Goal: Information Seeking & Learning: Learn about a topic

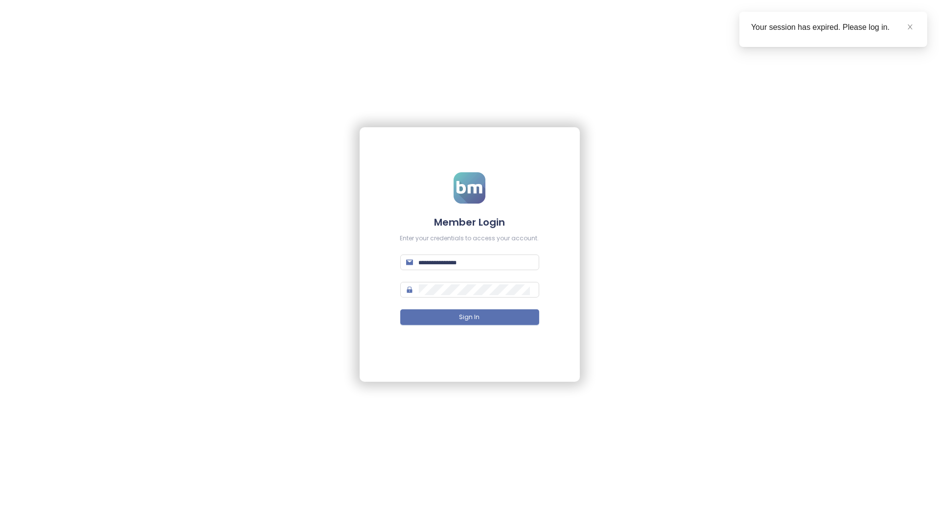
type input "**********"
click at [500, 316] on button "Sign In" at bounding box center [469, 317] width 139 height 16
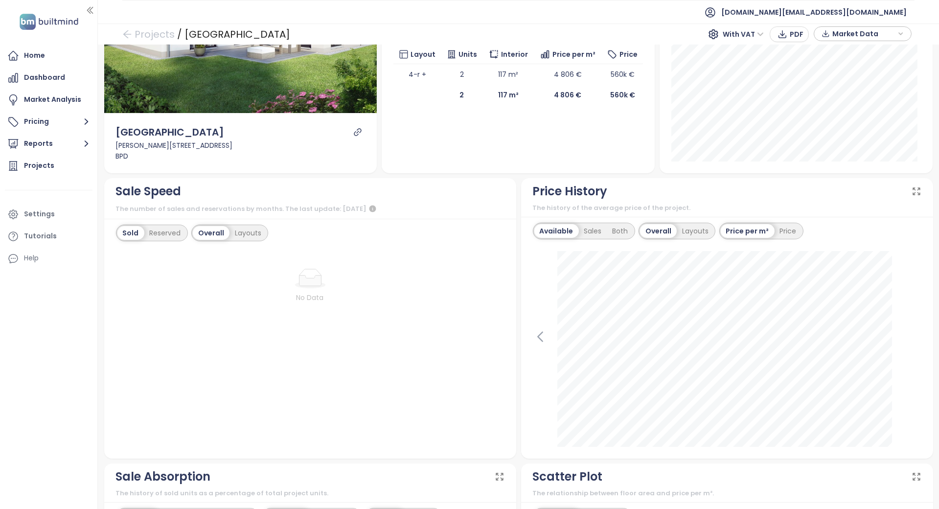
scroll to position [196, 0]
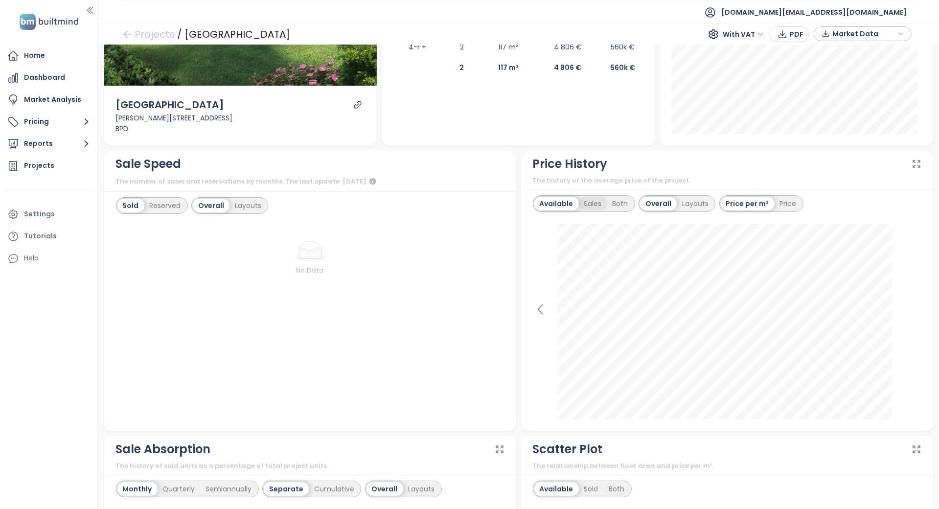
click at [589, 197] on div "Sales" at bounding box center [593, 204] width 28 height 14
click at [610, 197] on div "Both" at bounding box center [619, 204] width 26 height 14
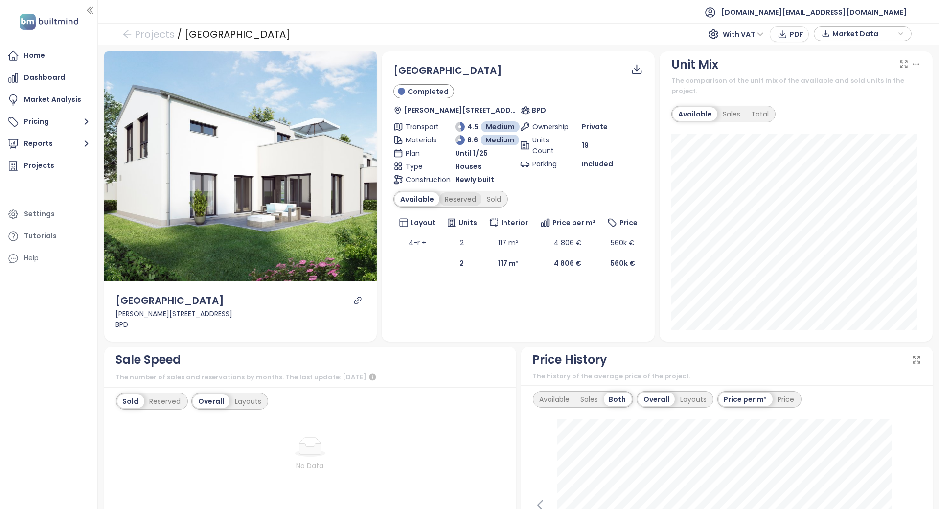
click at [456, 195] on div "Reserved" at bounding box center [460, 199] width 42 height 14
click at [500, 202] on div "Sold" at bounding box center [492, 199] width 25 height 14
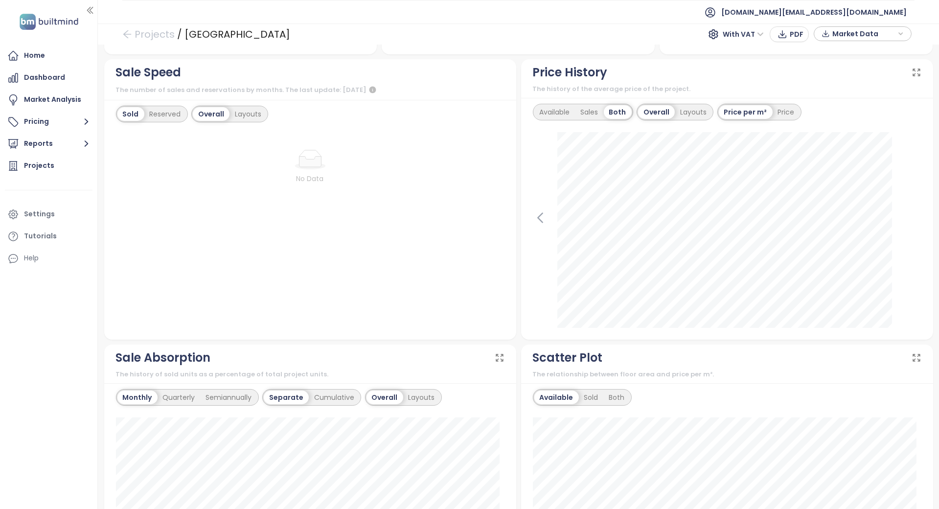
scroll to position [161, 0]
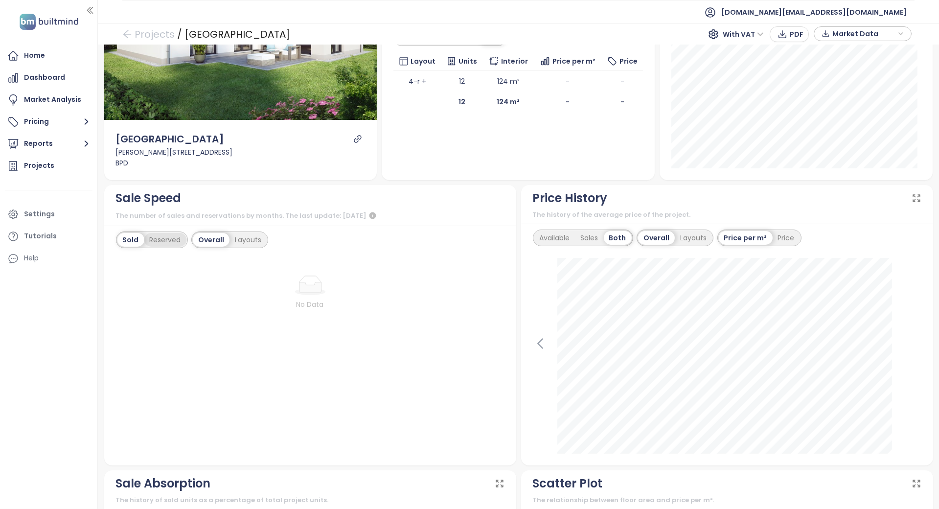
click at [168, 233] on div "Reserved" at bounding box center [165, 240] width 42 height 14
click at [130, 233] on div "Sold" at bounding box center [129, 240] width 25 height 14
click at [241, 233] on div "Layouts" at bounding box center [247, 240] width 37 height 14
click at [225, 233] on div "Overall" at bounding box center [210, 240] width 35 height 14
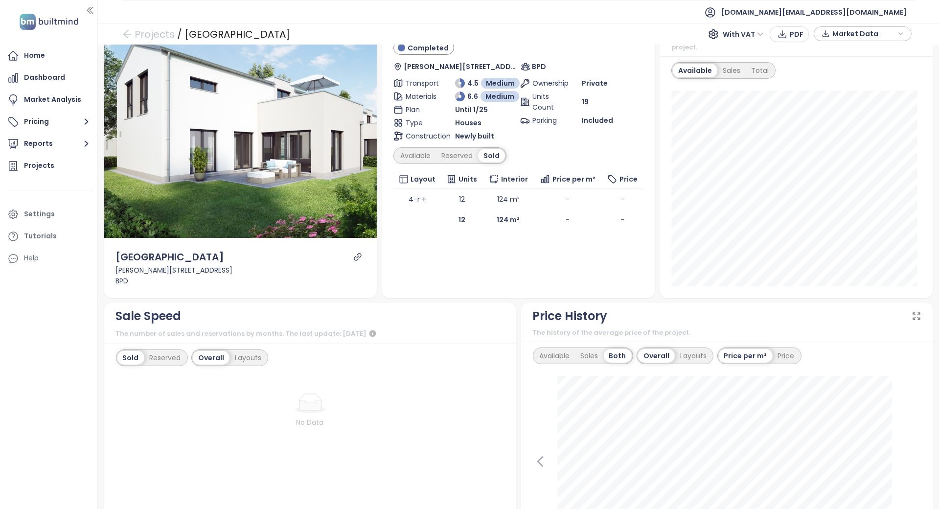
scroll to position [0, 0]
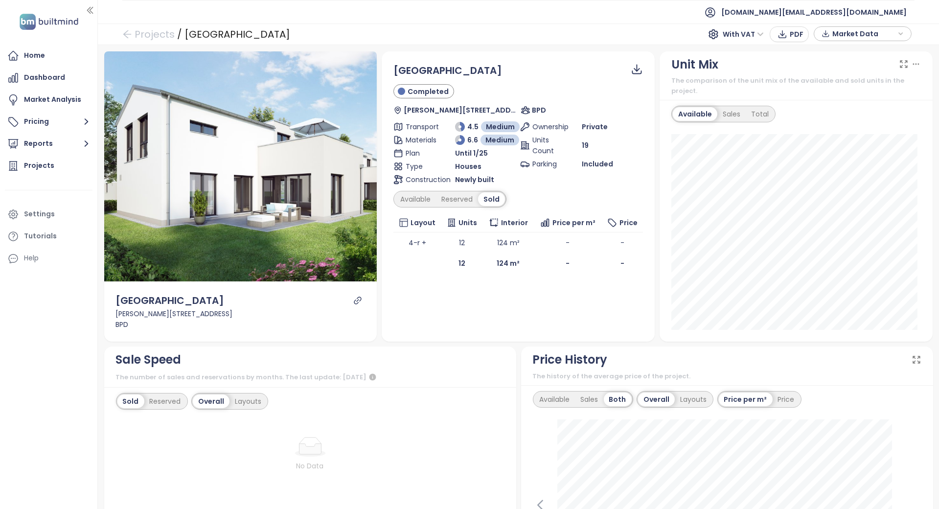
click at [412, 191] on div "Available Reserved Sold" at bounding box center [449, 199] width 113 height 17
click at [412, 199] on div "Available" at bounding box center [415, 199] width 41 height 14
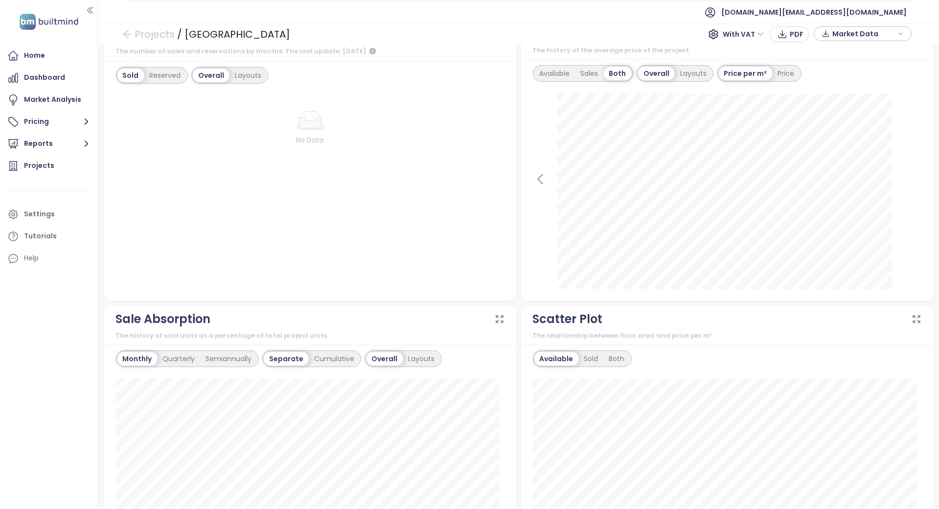
scroll to position [196, 0]
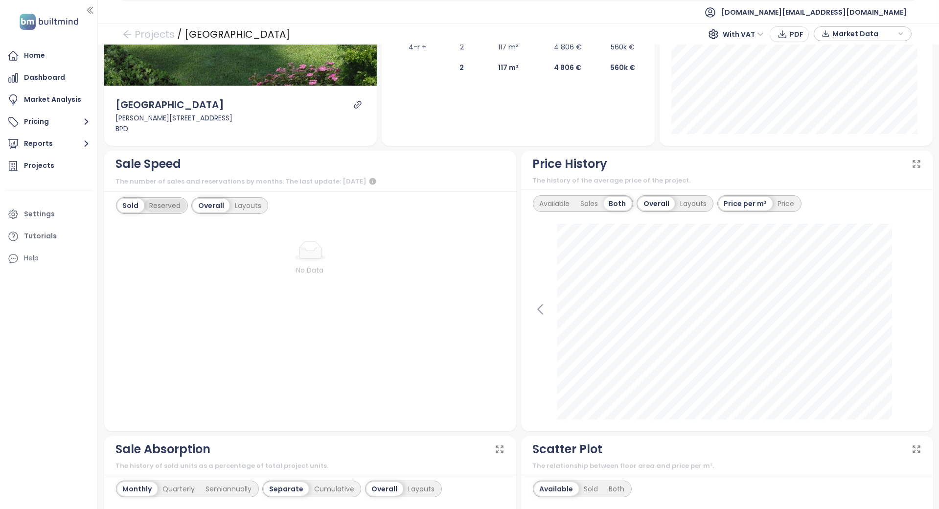
click at [176, 199] on div "Reserved" at bounding box center [165, 206] width 42 height 14
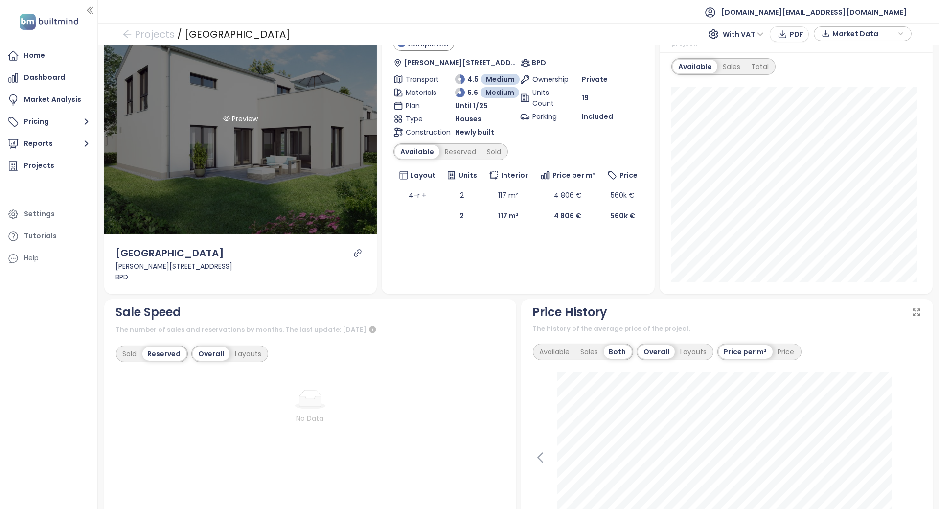
scroll to position [0, 0]
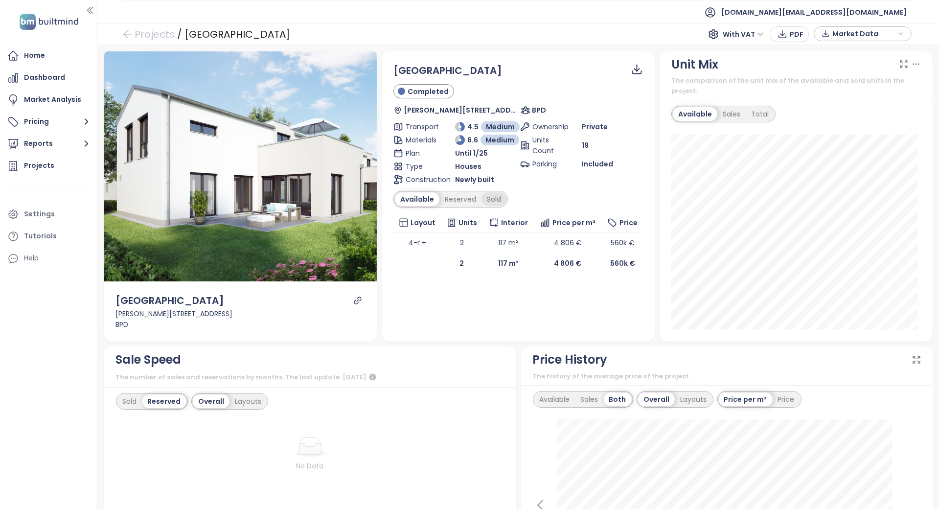
click at [494, 203] on div "Sold" at bounding box center [493, 199] width 25 height 14
click at [457, 193] on div "Reserved" at bounding box center [457, 199] width 42 height 14
click at [418, 201] on div "Available" at bounding box center [415, 199] width 41 height 14
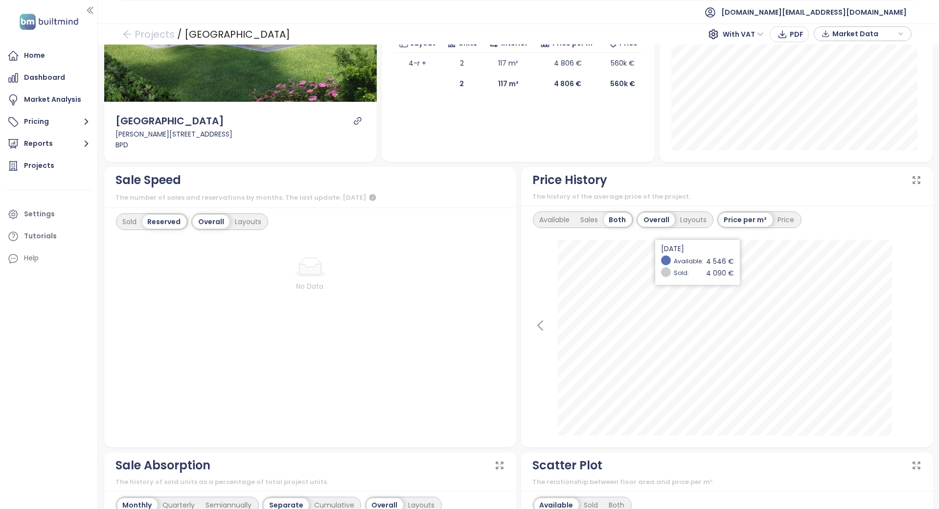
scroll to position [196, 0]
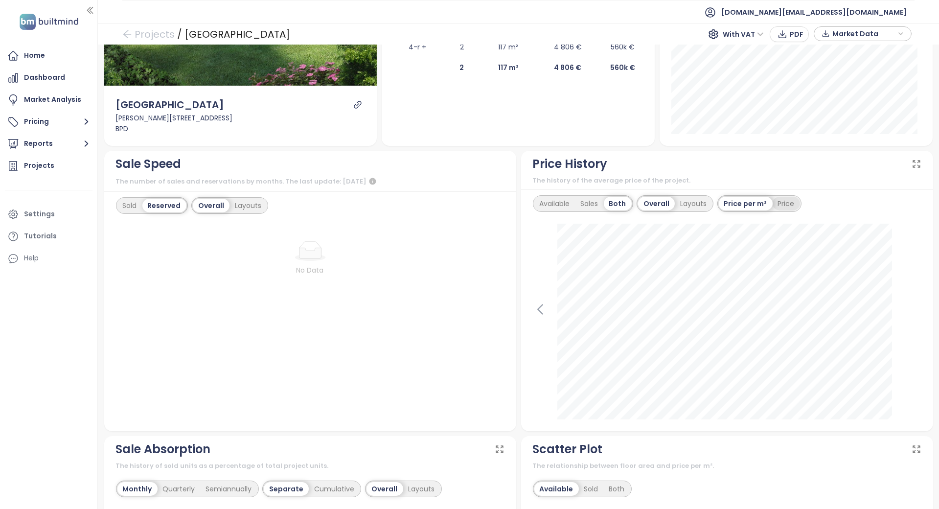
click at [772, 197] on div "Price" at bounding box center [785, 204] width 27 height 14
click at [744, 197] on div "Price per m²" at bounding box center [745, 204] width 52 height 14
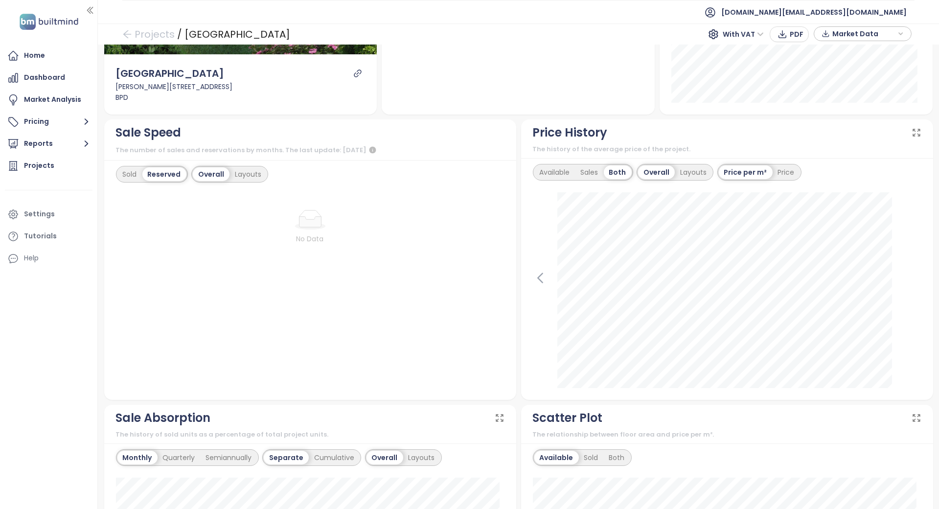
scroll to position [0, 0]
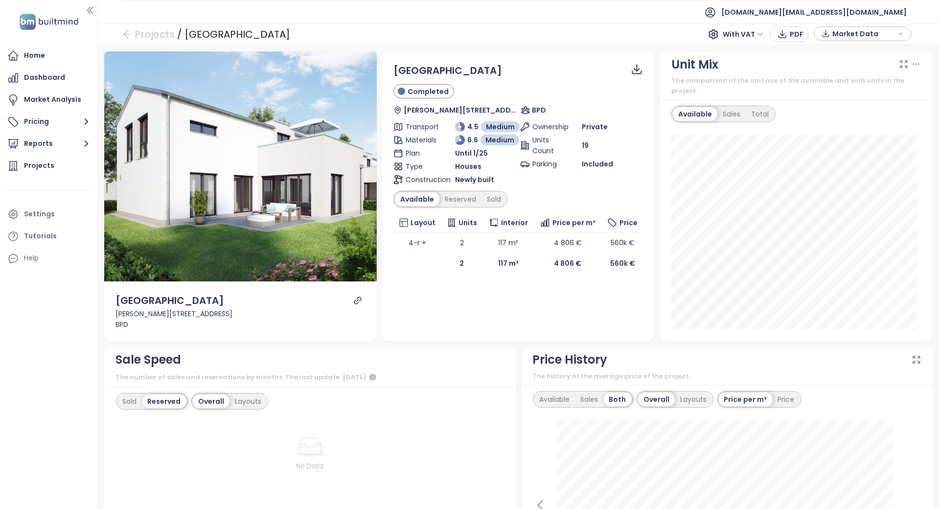
click at [534, 301] on div "Quartier Dabendorf Completed Hedemann Str. 2, 15806 Zossen, Germany BPD Transpo…" at bounding box center [518, 196] width 273 height 291
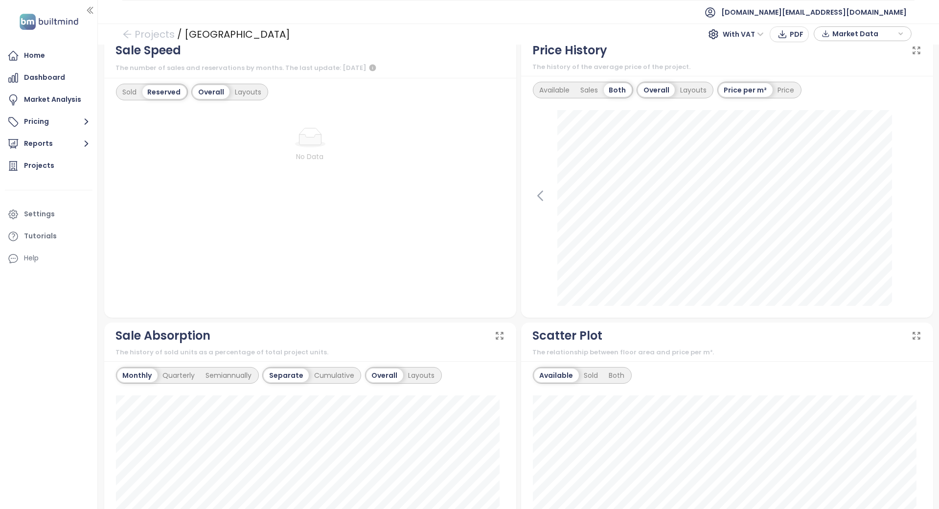
scroll to position [162, 0]
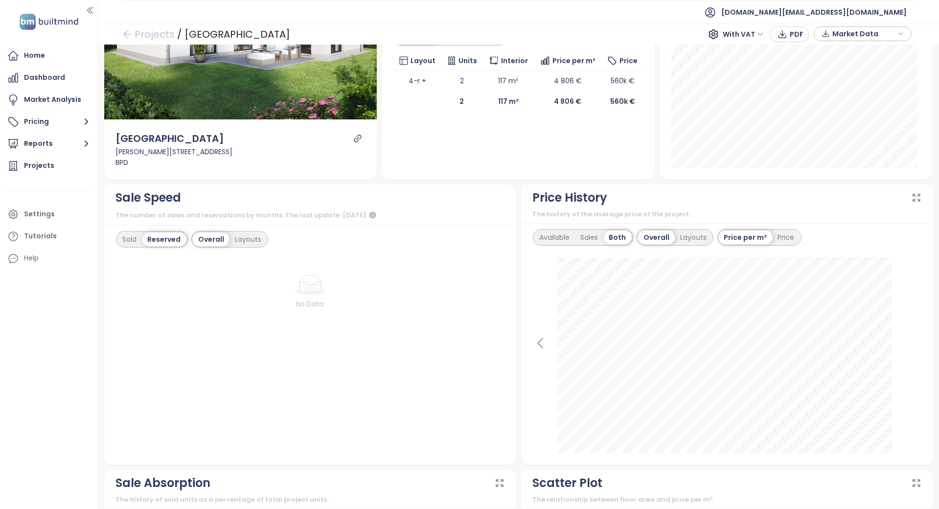
click at [112, 268] on div "Sold Reserved Overall Layouts No Data" at bounding box center [310, 345] width 412 height 240
click at [241, 305] on div "No Data" at bounding box center [310, 356] width 388 height 194
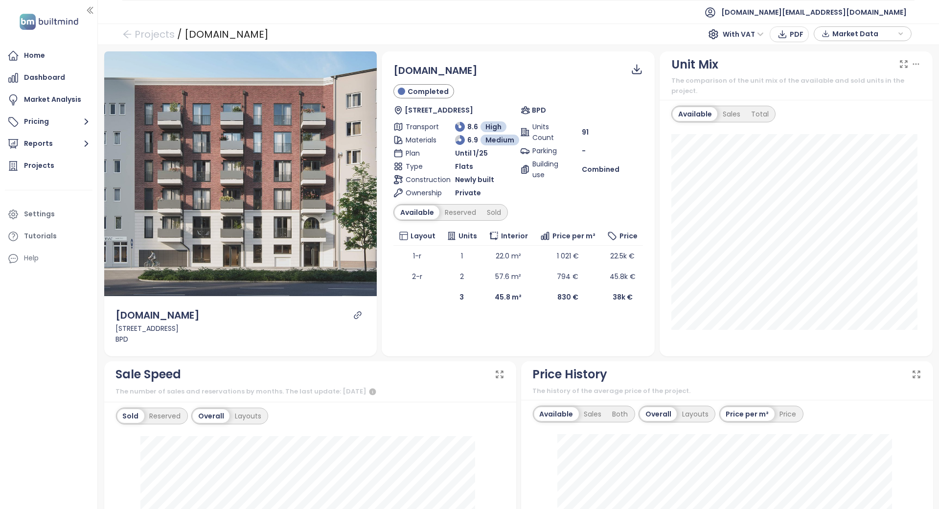
scroll to position [130, 0]
click at [453, 216] on div "Reserved" at bounding box center [460, 212] width 42 height 14
click at [486, 213] on div "Sold" at bounding box center [492, 212] width 25 height 14
click at [443, 221] on div "Backyard-Schönes.Neues.Wedding Completed Pankstraße 88, 13357 Berlin, Germany B…" at bounding box center [517, 195] width 249 height 265
click at [439, 215] on div "Reserved" at bounding box center [457, 212] width 42 height 14
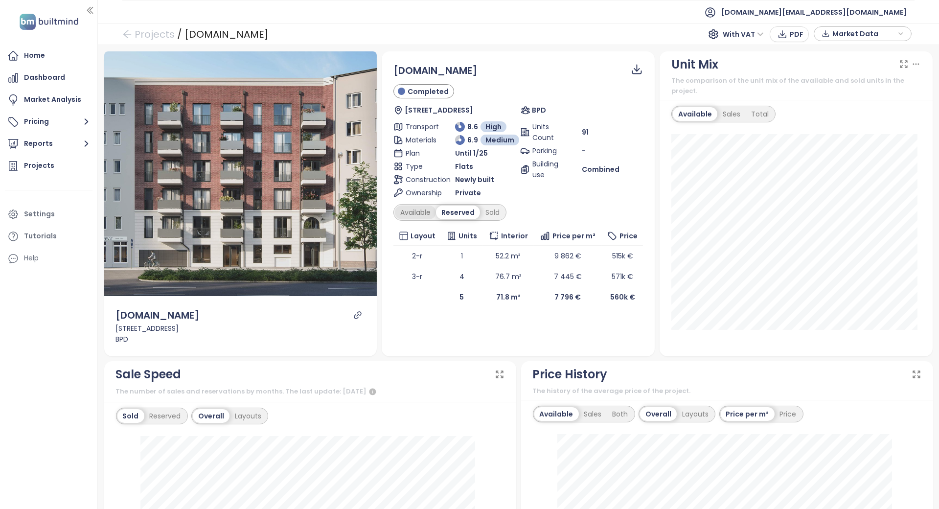
click at [408, 214] on div "Available" at bounding box center [415, 212] width 41 height 14
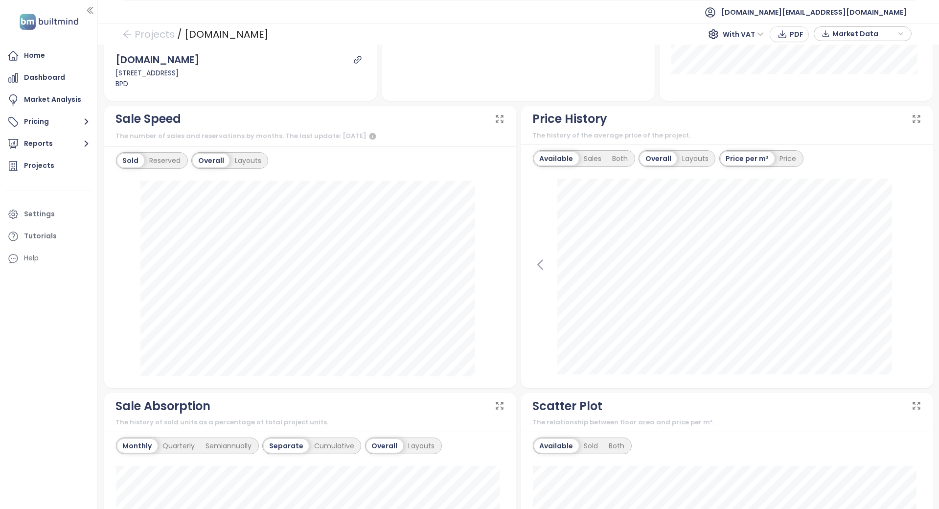
scroll to position [261, 0]
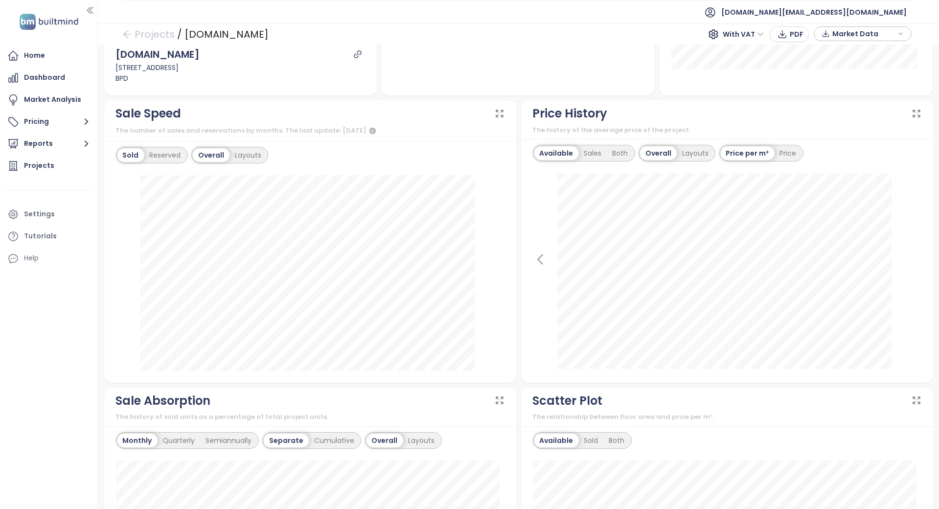
click at [25, 322] on div "Home Dashboard Market Analysis Pricing Reports Projects Settings Tutorials Help" at bounding box center [48, 254] width 97 height 509
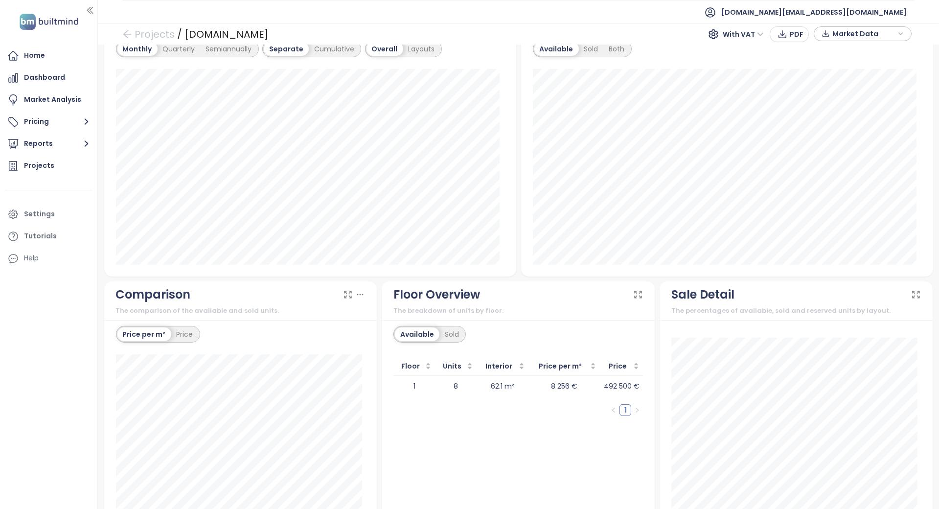
scroll to position [710, 0]
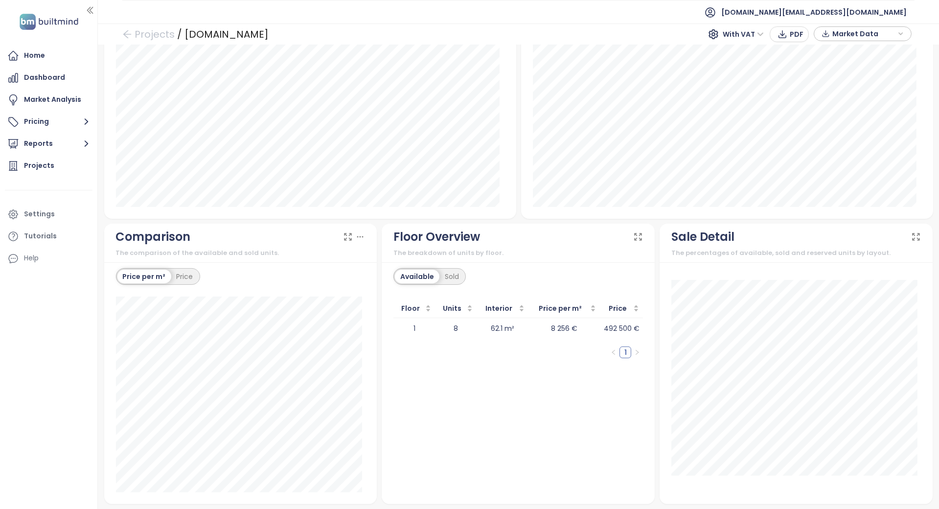
click at [440, 268] on div "Available Sold" at bounding box center [429, 276] width 72 height 17
click at [440, 270] on div "Sold" at bounding box center [451, 277] width 25 height 14
click at [423, 274] on div "Available" at bounding box center [415, 277] width 41 height 14
click at [440, 274] on div "Sold" at bounding box center [451, 277] width 25 height 14
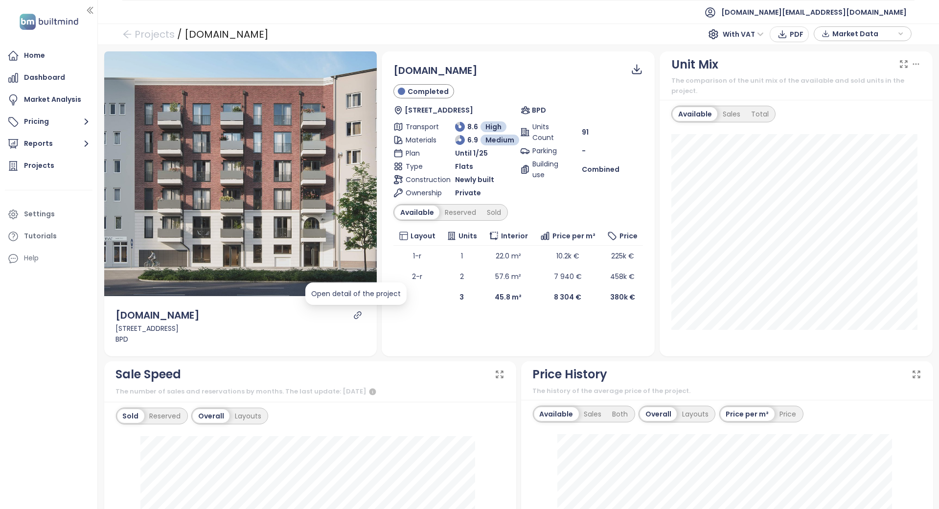
click at [353, 315] on icon "link" at bounding box center [357, 315] width 9 height 9
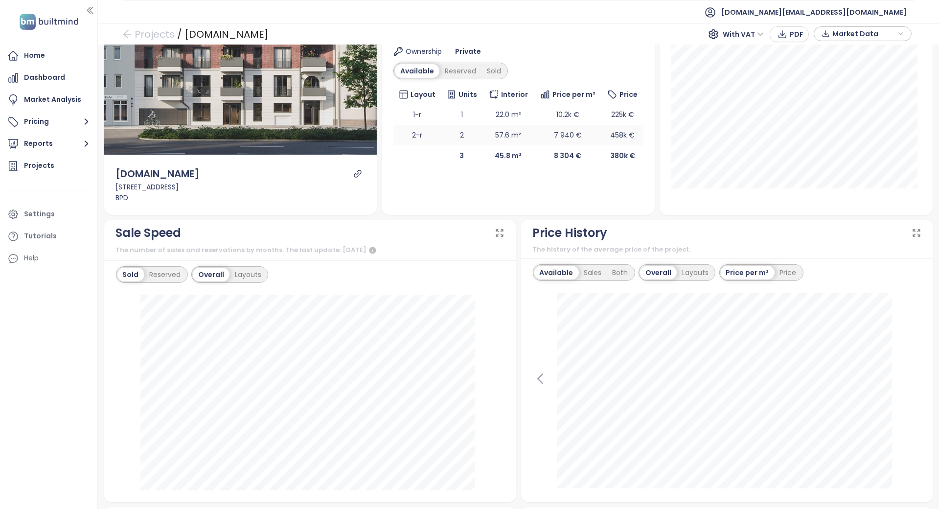
scroll to position [65, 0]
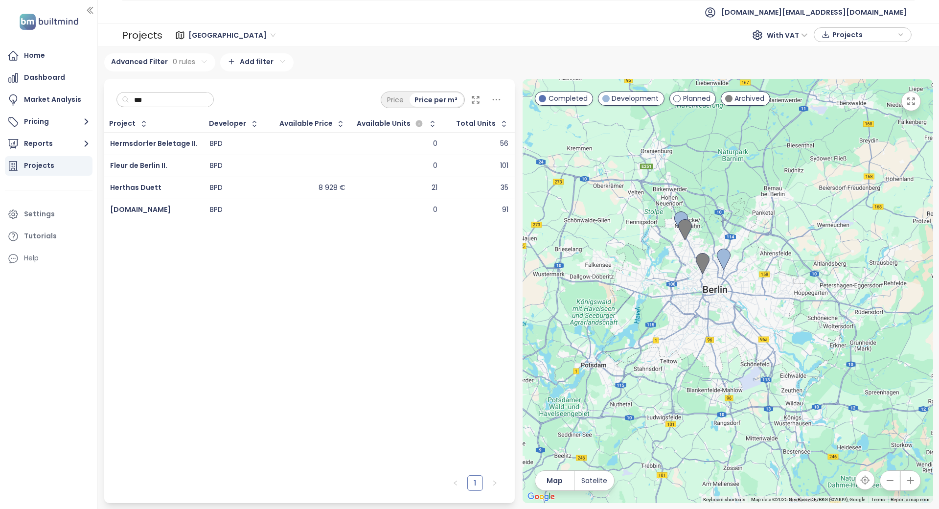
click at [194, 98] on input "***" at bounding box center [168, 99] width 79 height 15
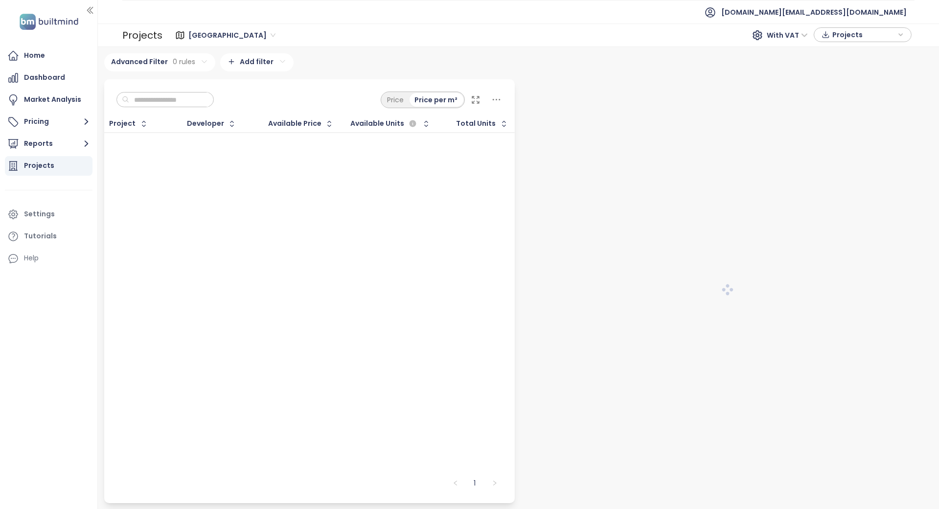
click at [190, 39] on span "[GEOGRAPHIC_DATA]" at bounding box center [231, 35] width 87 height 15
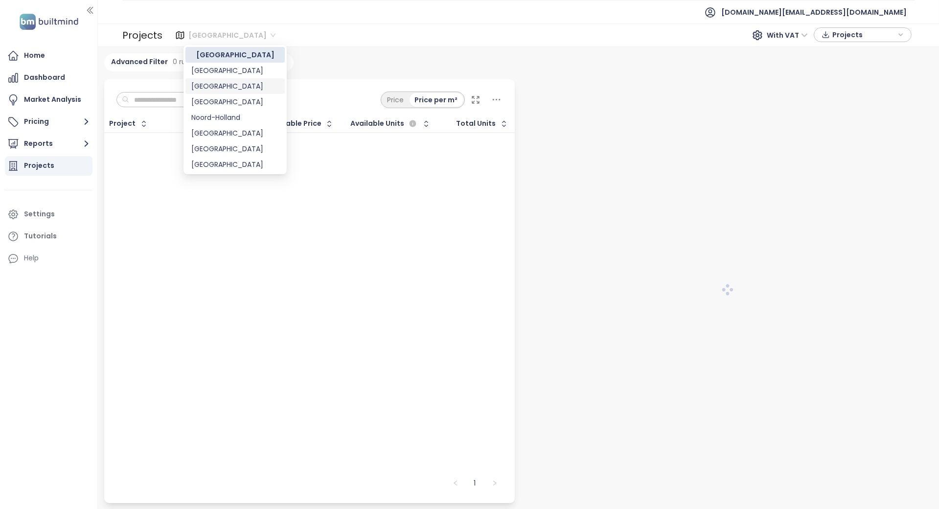
click at [194, 85] on div "[GEOGRAPHIC_DATA]" at bounding box center [235, 86] width 88 height 11
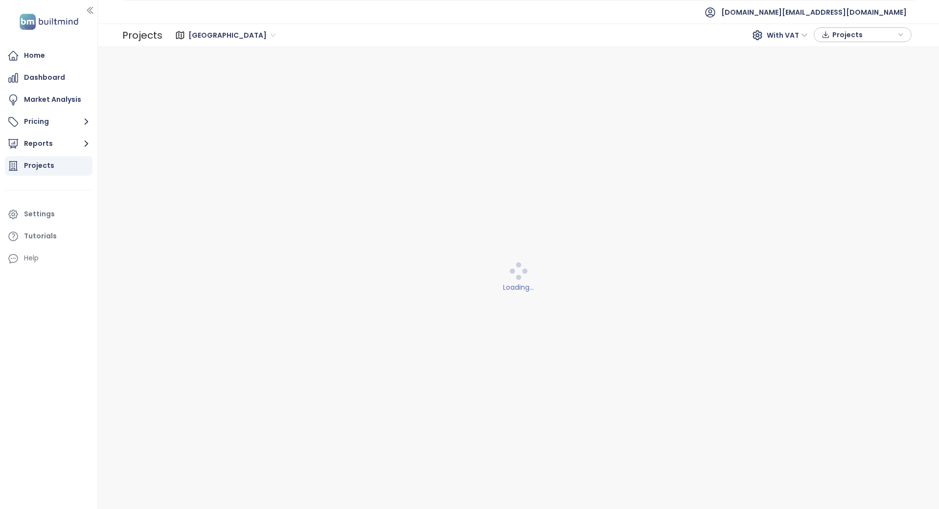
click at [193, 39] on span "[GEOGRAPHIC_DATA]" at bounding box center [231, 35] width 87 height 15
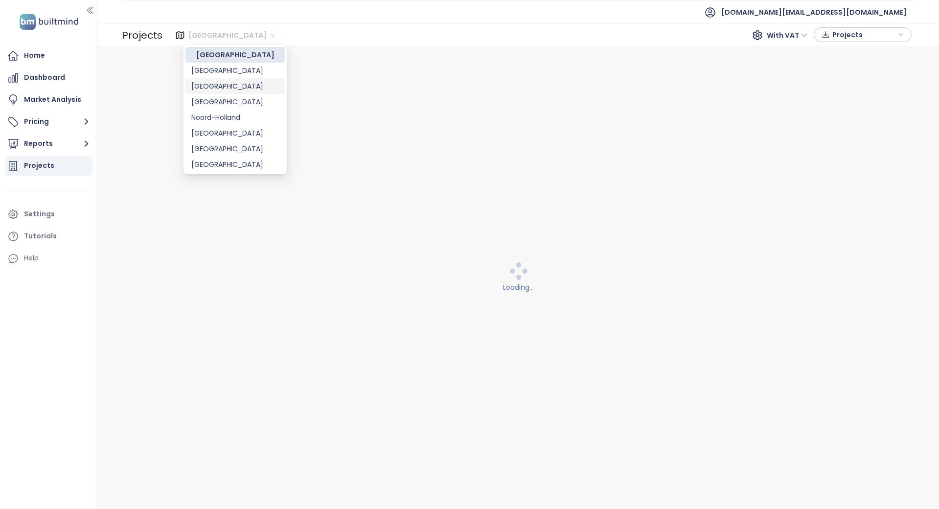
click at [196, 86] on div "[GEOGRAPHIC_DATA]" at bounding box center [235, 86] width 88 height 11
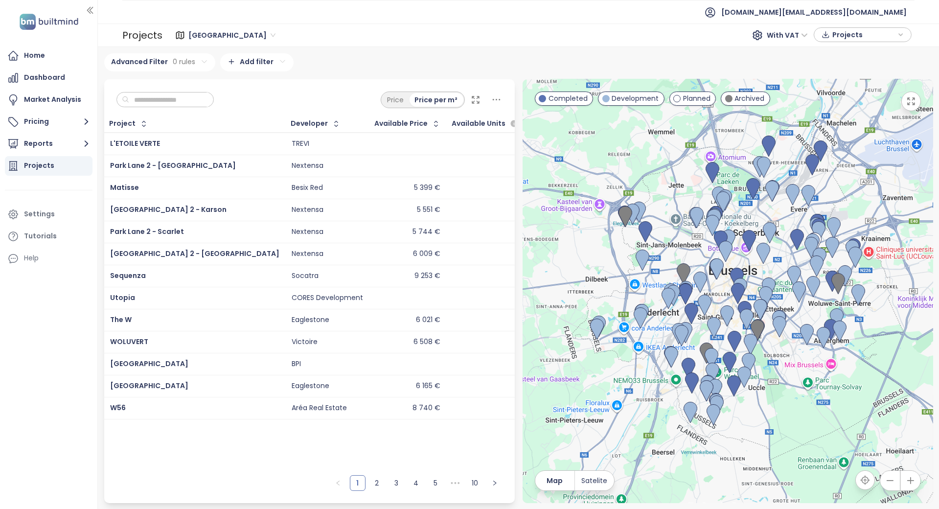
click at [170, 93] on input "text" at bounding box center [168, 99] width 79 height 15
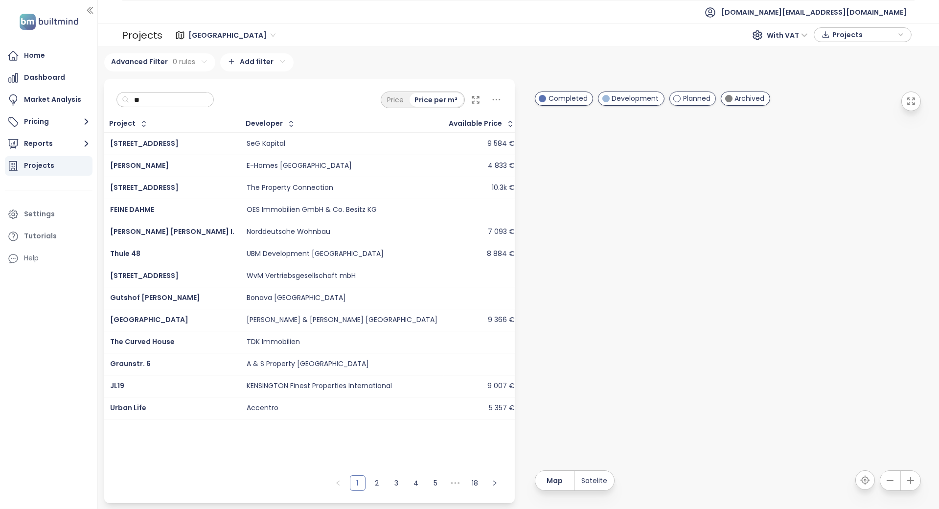
type input "***"
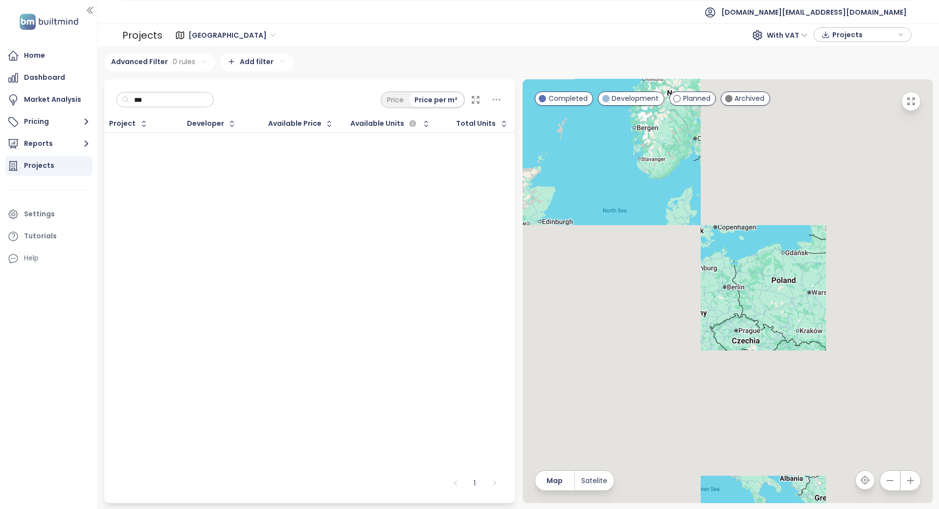
click at [170, 93] on input "***" at bounding box center [168, 99] width 79 height 15
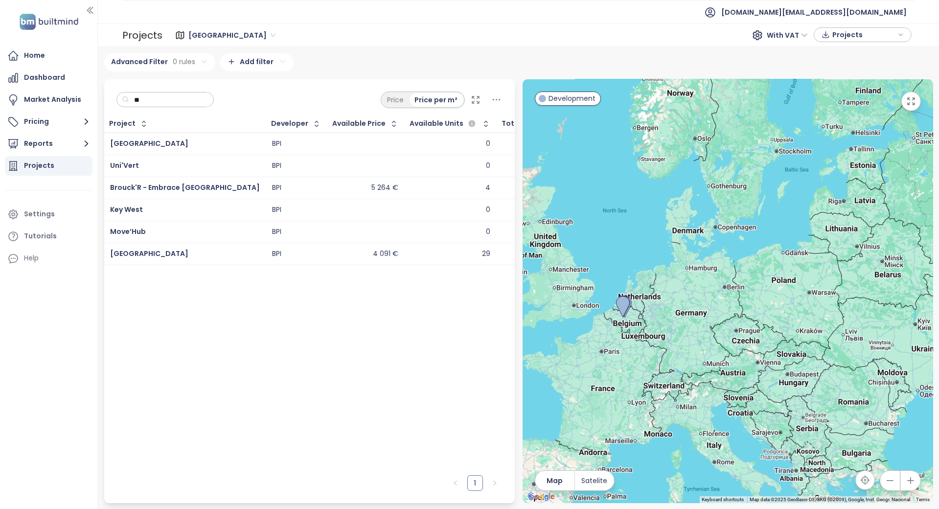
click at [196, 33] on span "[GEOGRAPHIC_DATA]" at bounding box center [231, 35] width 87 height 15
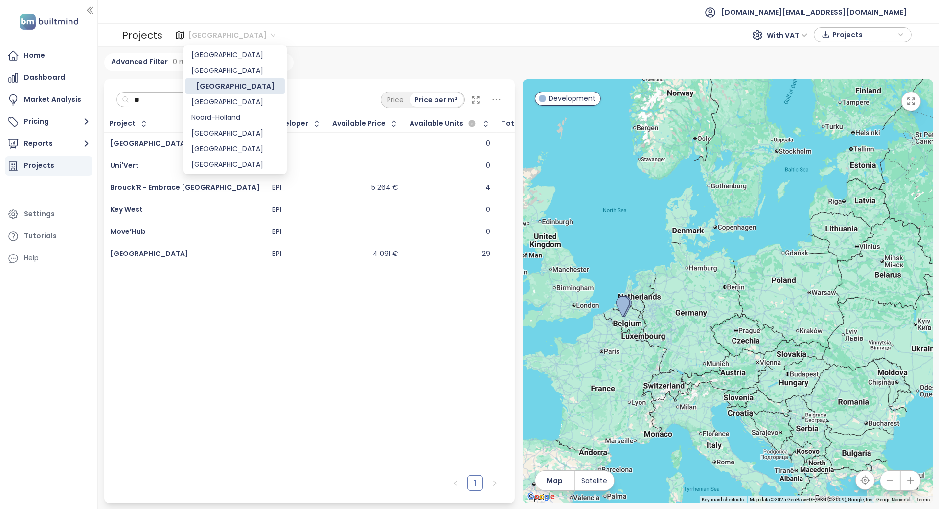
click at [208, 90] on div "[GEOGRAPHIC_DATA]" at bounding box center [235, 86] width 88 height 11
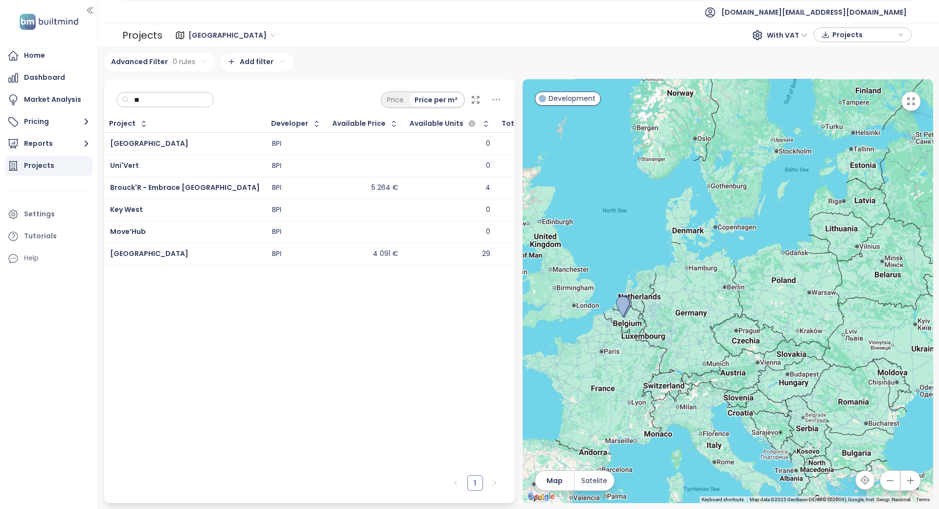
click at [182, 96] on input "**" at bounding box center [168, 99] width 79 height 15
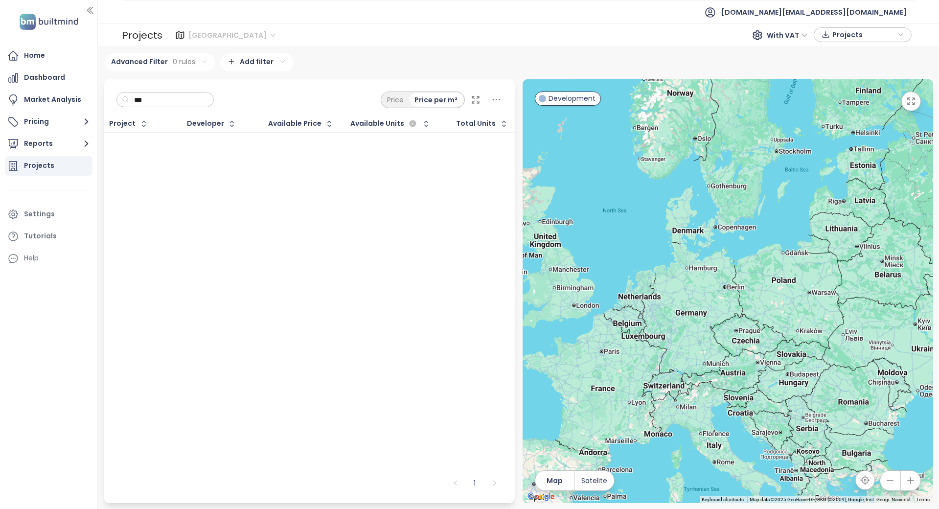
click at [196, 34] on span "[GEOGRAPHIC_DATA]" at bounding box center [231, 35] width 87 height 15
type input "***"
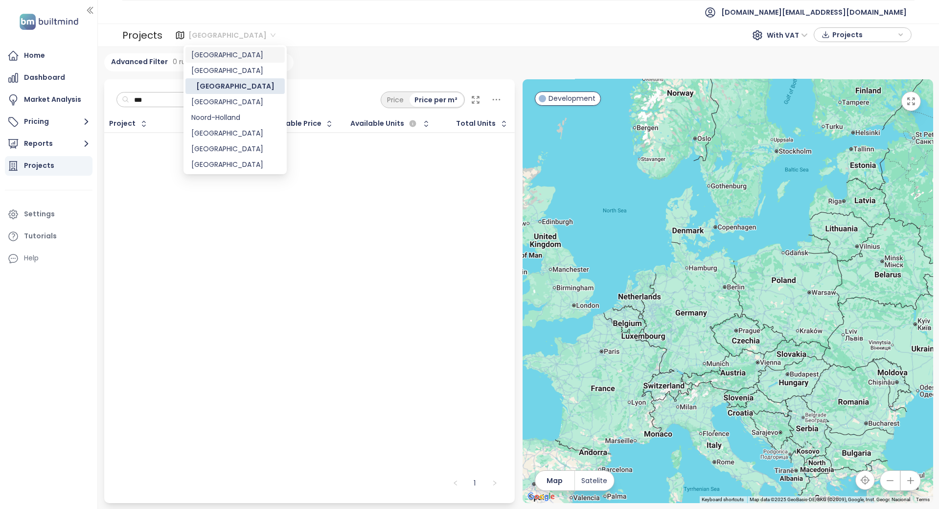
click at [206, 57] on div "[GEOGRAPHIC_DATA]" at bounding box center [235, 54] width 88 height 11
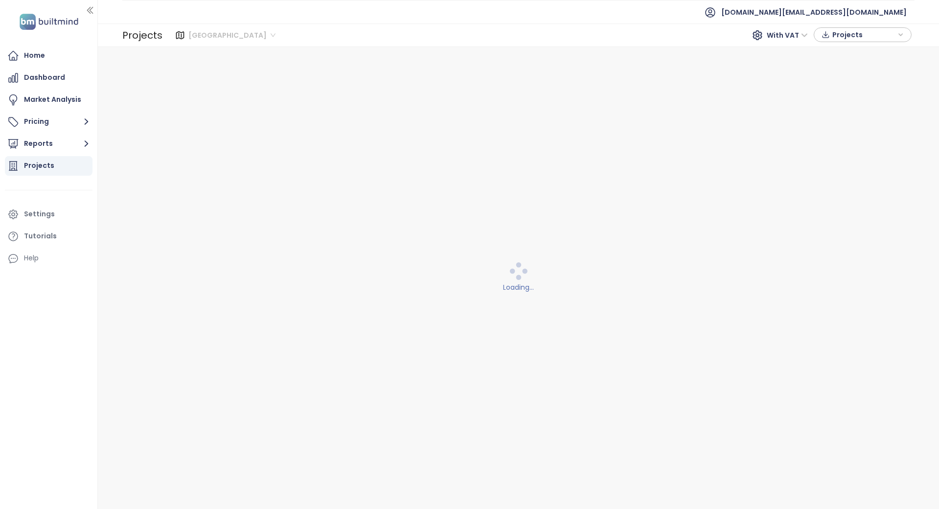
click at [202, 35] on span "[GEOGRAPHIC_DATA]" at bounding box center [231, 35] width 87 height 15
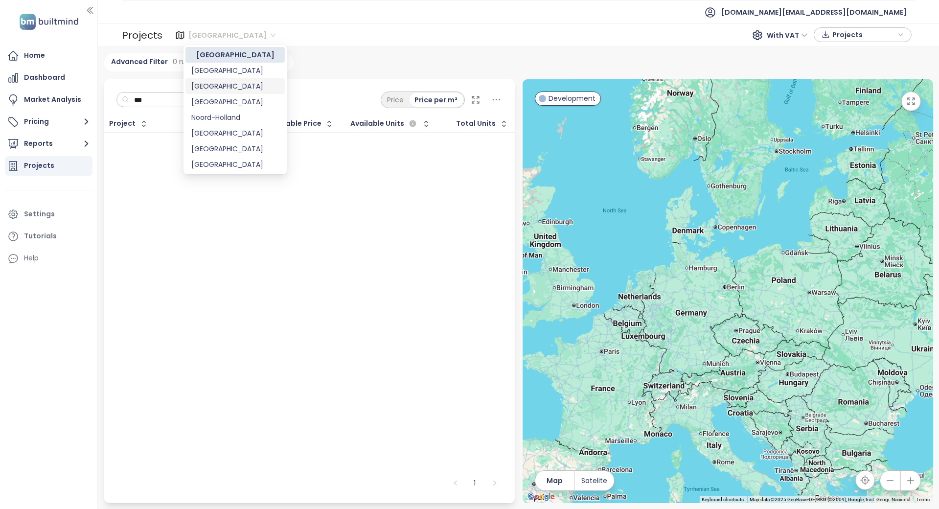
click at [214, 86] on div "[GEOGRAPHIC_DATA]" at bounding box center [235, 86] width 88 height 11
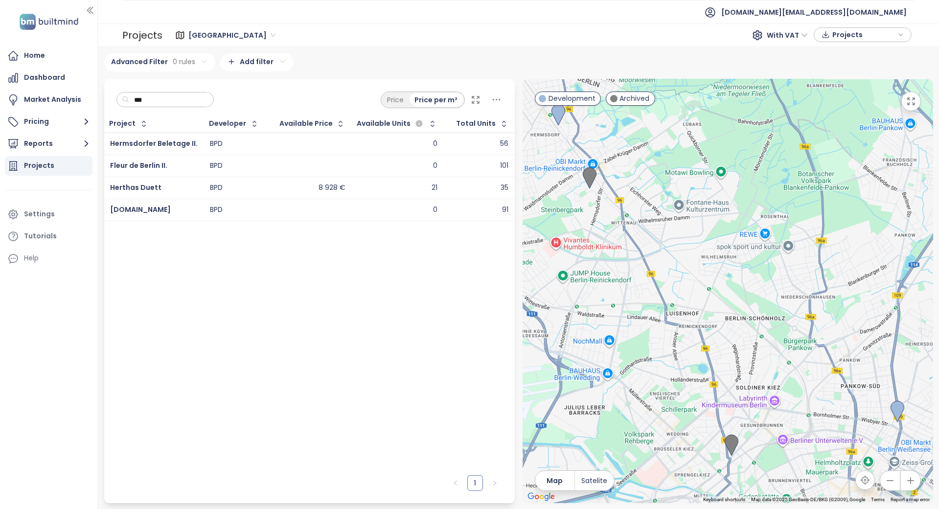
click at [175, 103] on input "***" at bounding box center [168, 99] width 79 height 15
